Goal: Information Seeking & Learning: Learn about a topic

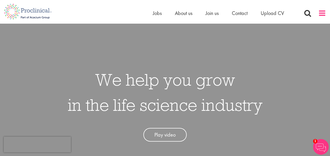
click at [322, 12] on span at bounding box center [322, 13] width 8 height 8
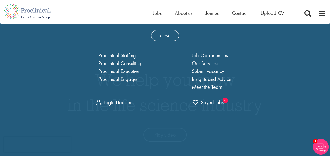
click at [75, 69] on div "Proclinical Staffing Proclinical Consulting Proclinical Executive Proclinical E…" at bounding box center [165, 71] width 187 height 45
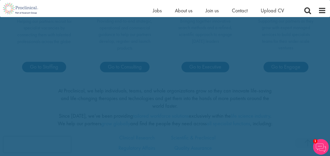
scroll to position [198, 0]
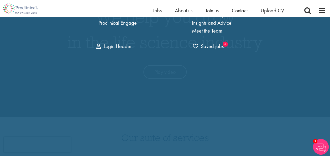
scroll to position [0, 0]
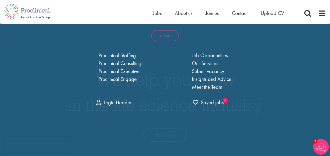
click at [168, 37] on span "close" at bounding box center [165, 35] width 28 height 11
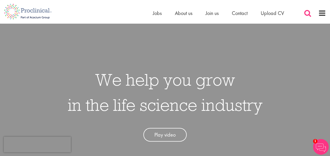
click at [306, 11] on span at bounding box center [308, 13] width 8 height 8
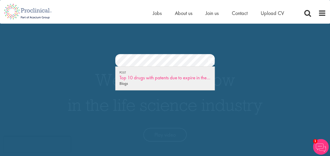
click at [139, 77] on div "Top 10 drugs with patents due to expire in the next five years" at bounding box center [165, 77] width 91 height 7
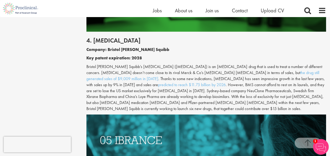
scroll to position [785, 0]
